Goal: Find specific page/section: Find specific page/section

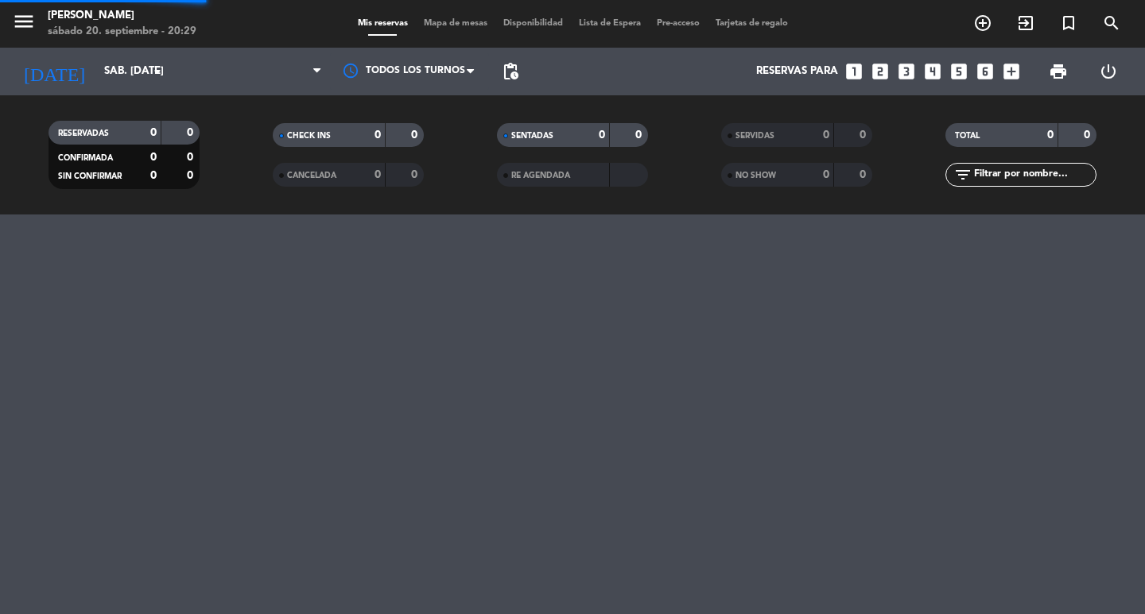
click at [344, 184] on div "CANCELADA" at bounding box center [313, 175] width 73 height 18
click at [1020, 180] on input "text" at bounding box center [1033, 174] width 123 height 17
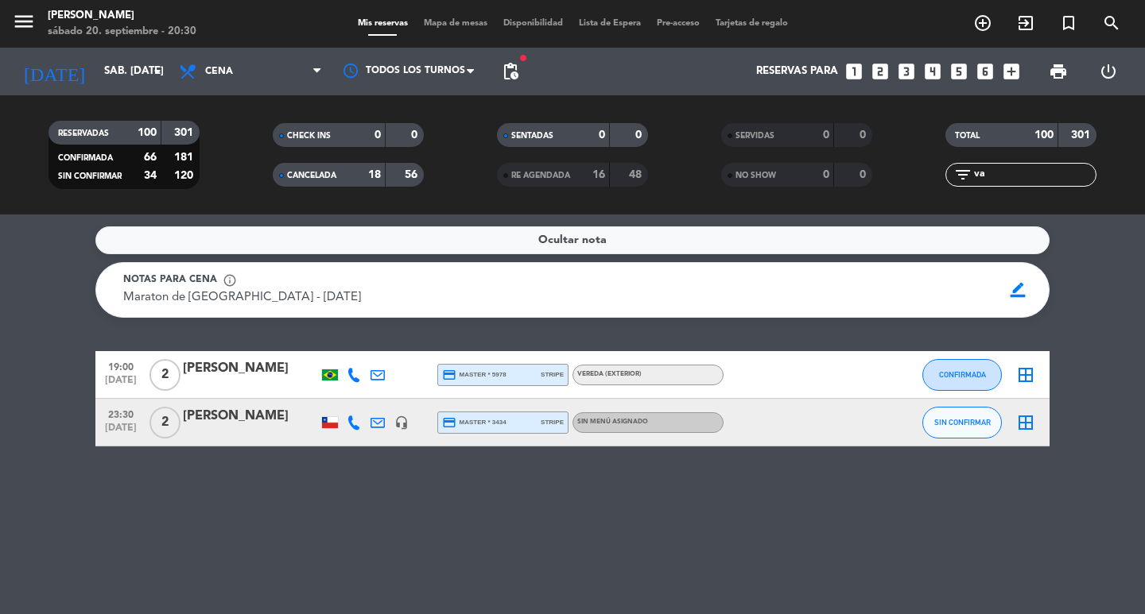
type input "v"
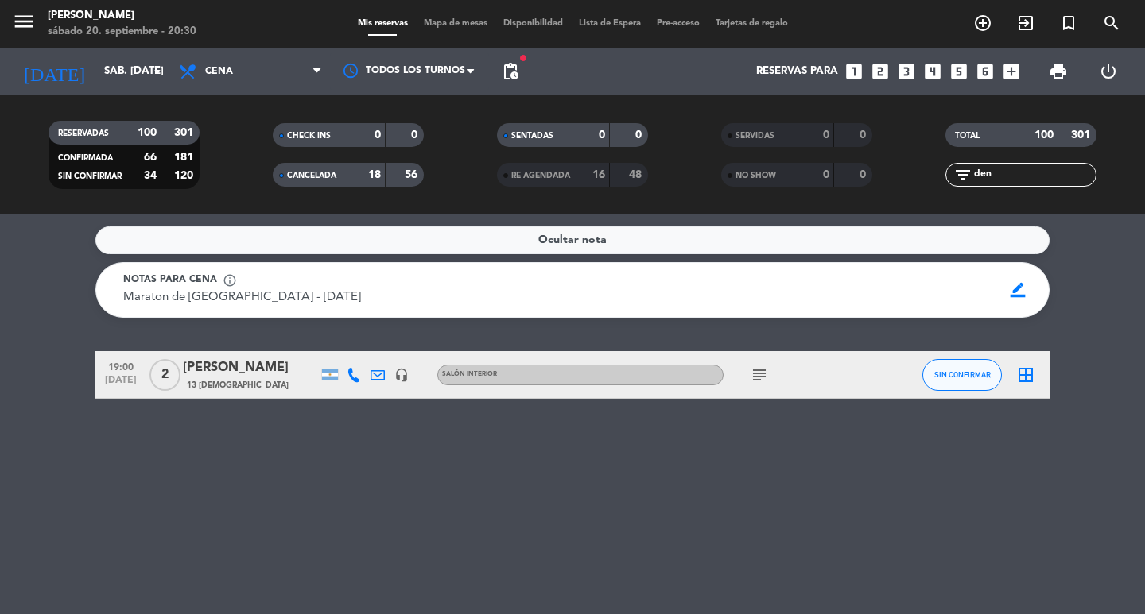
type input "den"
click at [341, 167] on div "CANCELADA" at bounding box center [313, 175] width 73 height 18
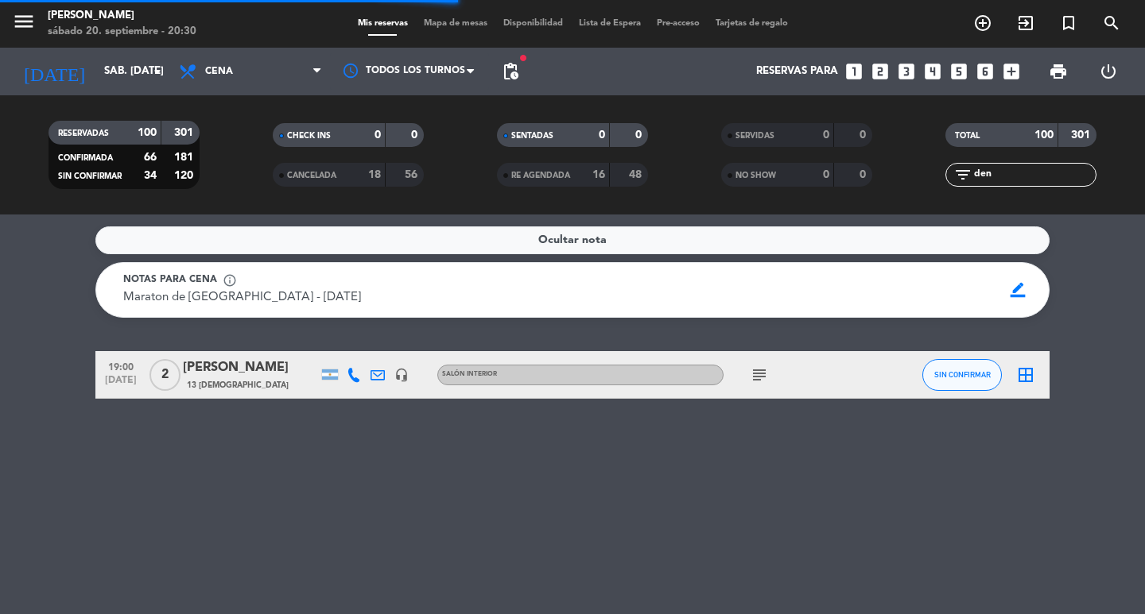
click at [341, 167] on div "CANCELADA" at bounding box center [313, 175] width 73 height 18
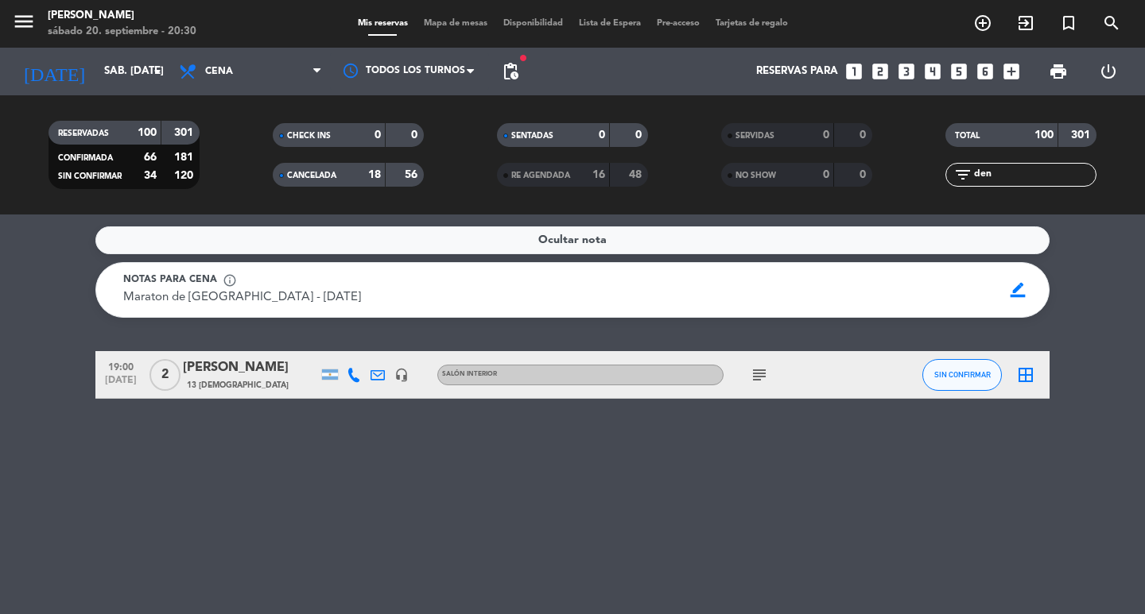
click at [341, 167] on div "CANCELADA" at bounding box center [313, 175] width 73 height 18
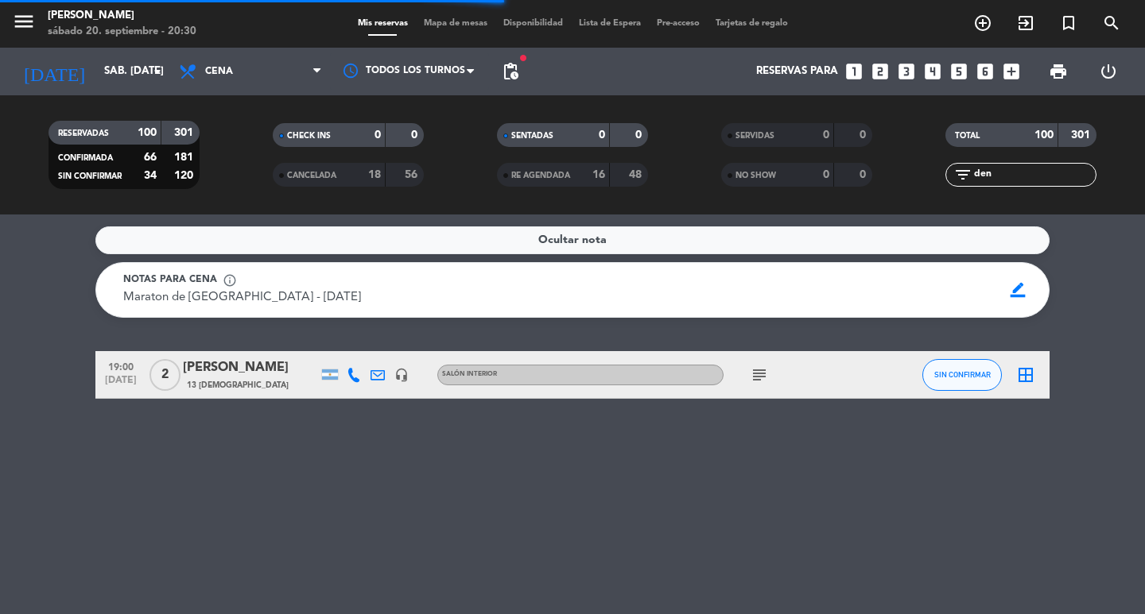
drag, startPoint x: 1021, startPoint y: 183, endPoint x: 928, endPoint y: 187, distance: 93.1
click at [928, 187] on div "TOTAL 100 301 filter_list den" at bounding box center [1021, 154] width 224 height 87
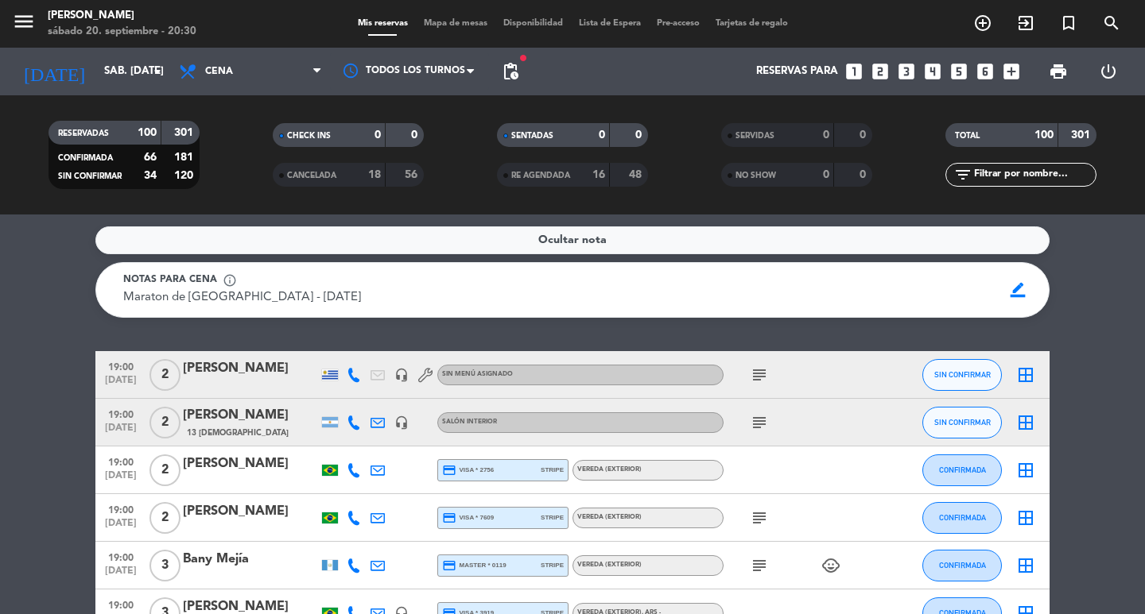
click at [307, 180] on span "CANCELADA" at bounding box center [311, 176] width 49 height 8
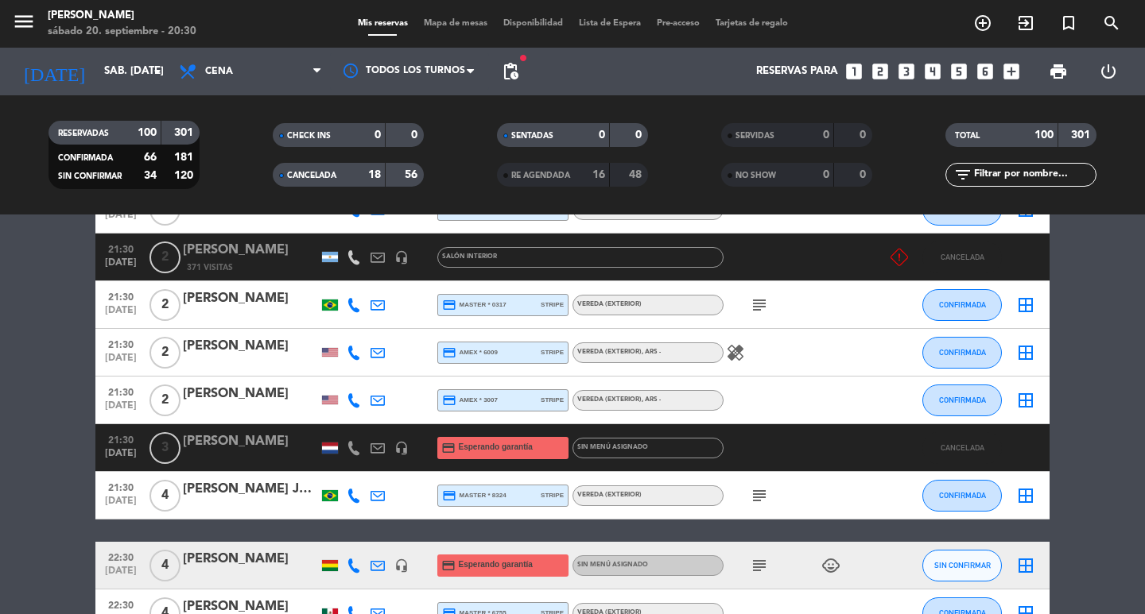
scroll to position [4133, 0]
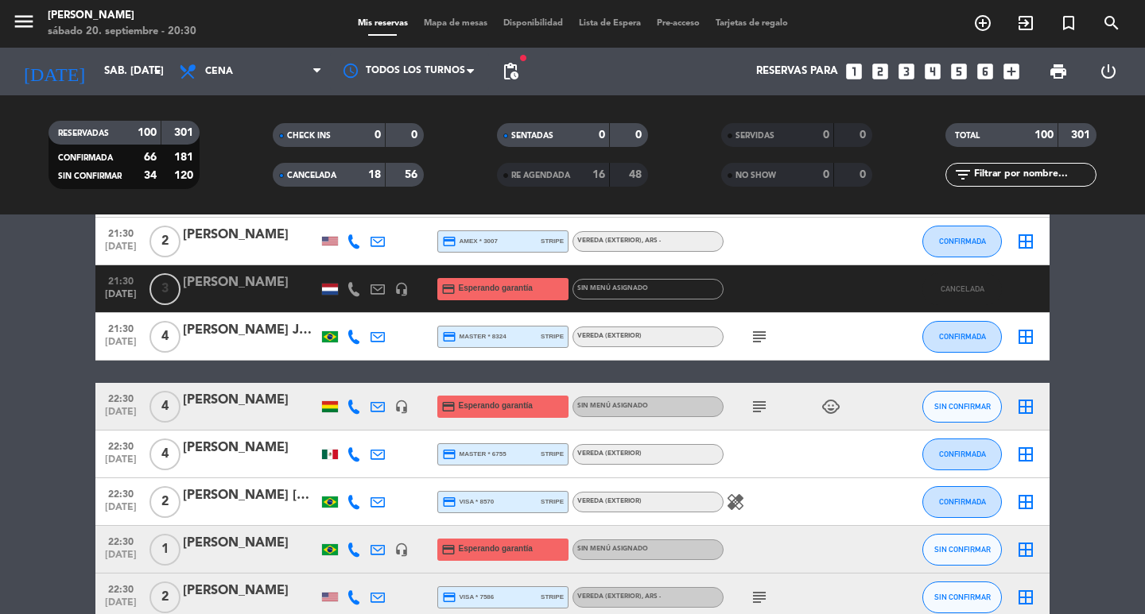
click at [114, 289] on span "21:30" at bounding box center [121, 280] width 40 height 18
click at [211, 293] on div "[PERSON_NAME]" at bounding box center [250, 283] width 135 height 21
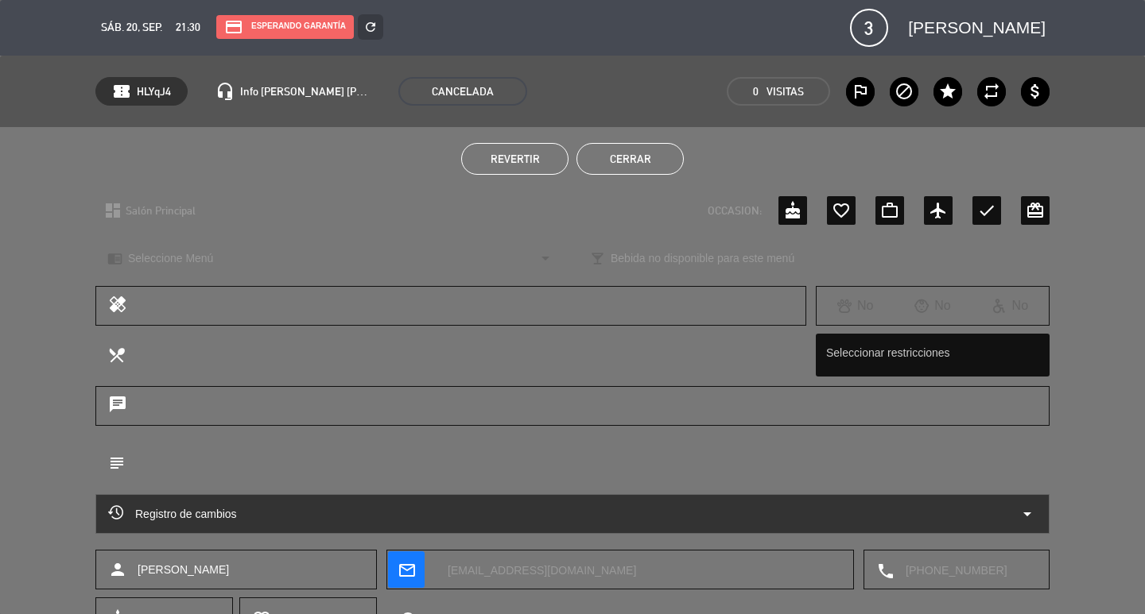
click at [1027, 511] on icon "arrow_drop_down" at bounding box center [1026, 514] width 19 height 19
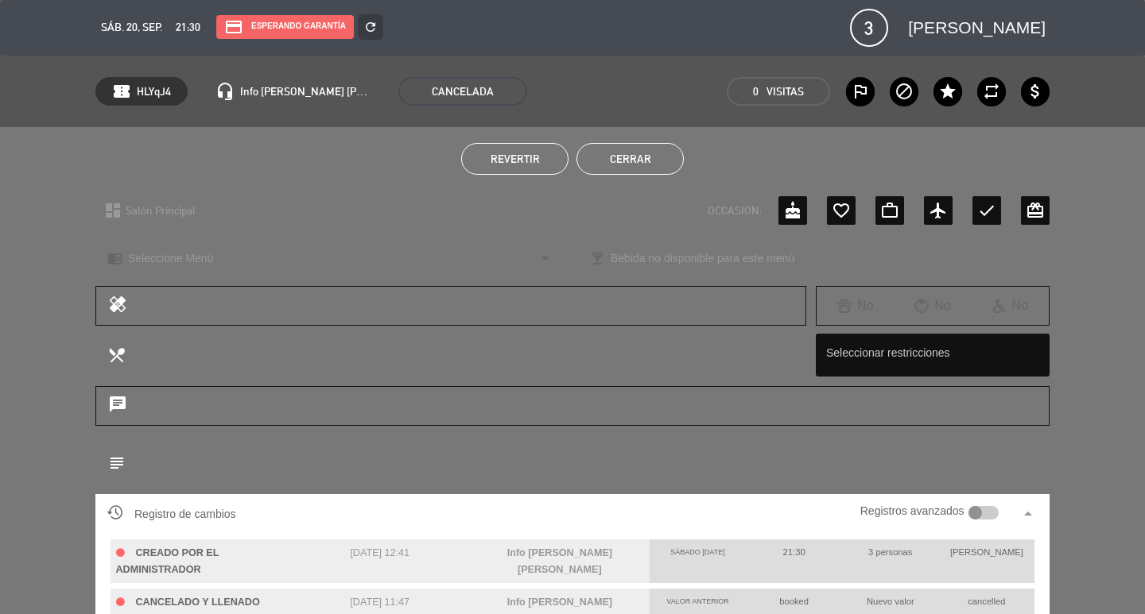
scroll to position [79, 0]
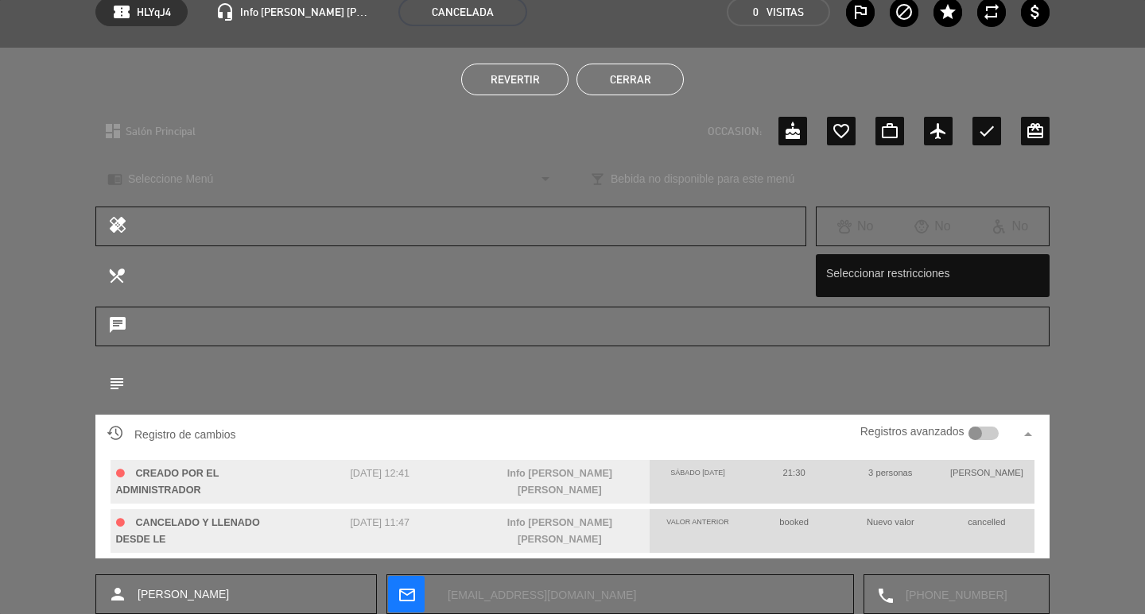
drag, startPoint x: 301, startPoint y: 481, endPoint x: 459, endPoint y: 491, distance: 158.5
click at [459, 491] on div "[DATE] 12:41" at bounding box center [380, 482] width 180 height 44
copy span "[DATE] 12:41"
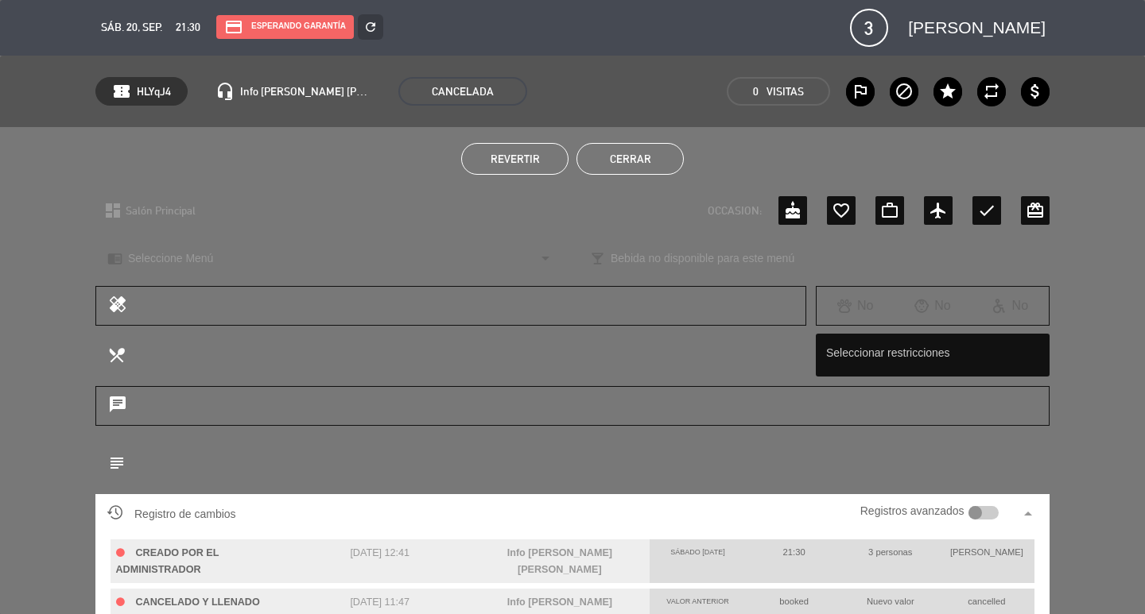
click at [661, 156] on button "Cerrar" at bounding box center [629, 159] width 107 height 32
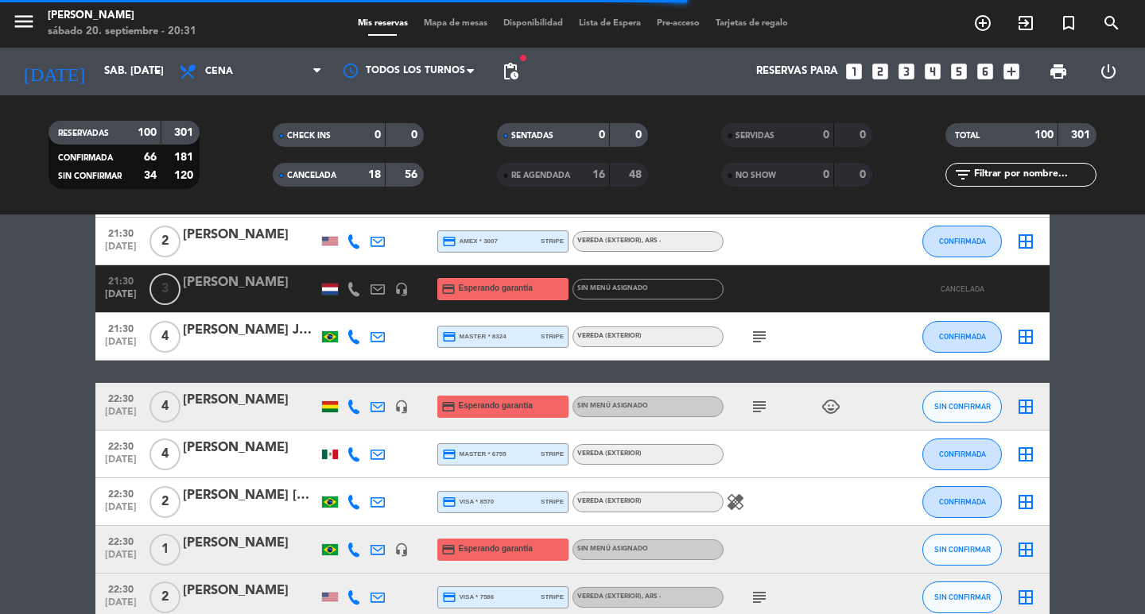
drag, startPoint x: 0, startPoint y: 316, endPoint x: 175, endPoint y: 284, distance: 177.7
drag, startPoint x: 181, startPoint y: 301, endPoint x: 285, endPoint y: 304, distance: 103.4
click at [285, 304] on div "21:30 [DATE] 3 van den heuvel headset_mic credit_card Esperando garantía Sin me…" at bounding box center [572, 289] width 954 height 48
copy div "[PERSON_NAME]"
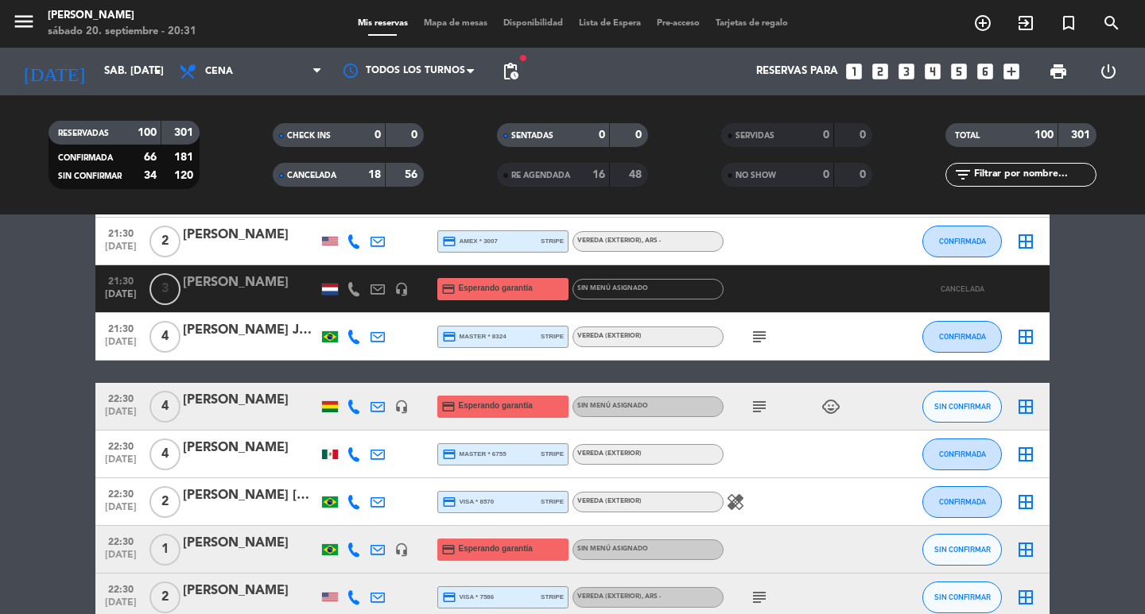
copy div "[PERSON_NAME]"
click at [253, 293] on div "[PERSON_NAME]" at bounding box center [250, 283] width 135 height 21
